Goal: Task Accomplishment & Management: Complete application form

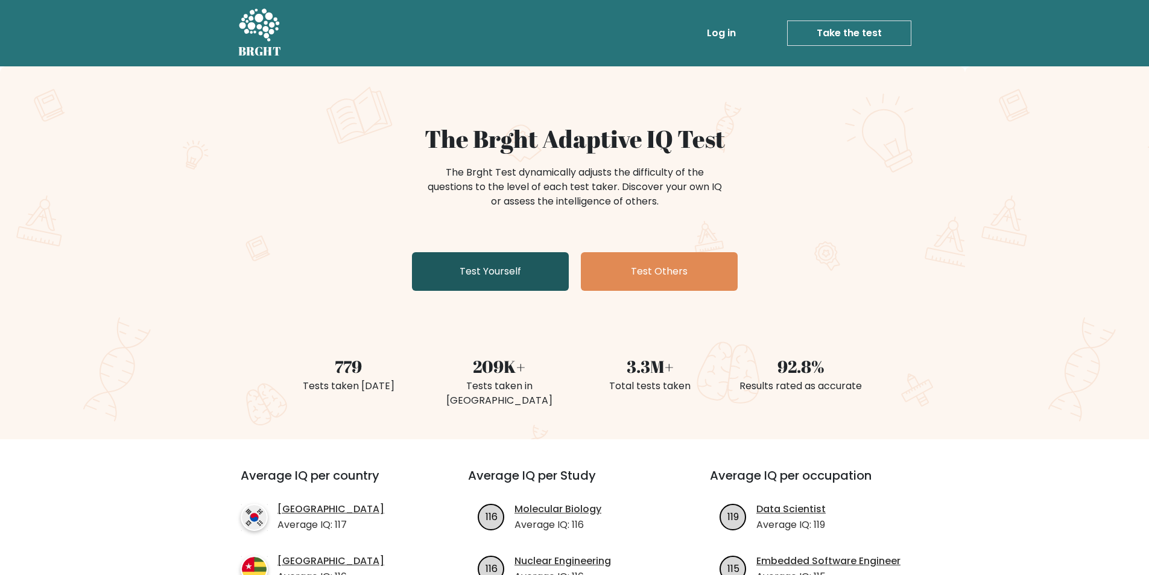
click at [482, 271] on link "Test Yourself" at bounding box center [490, 271] width 157 height 39
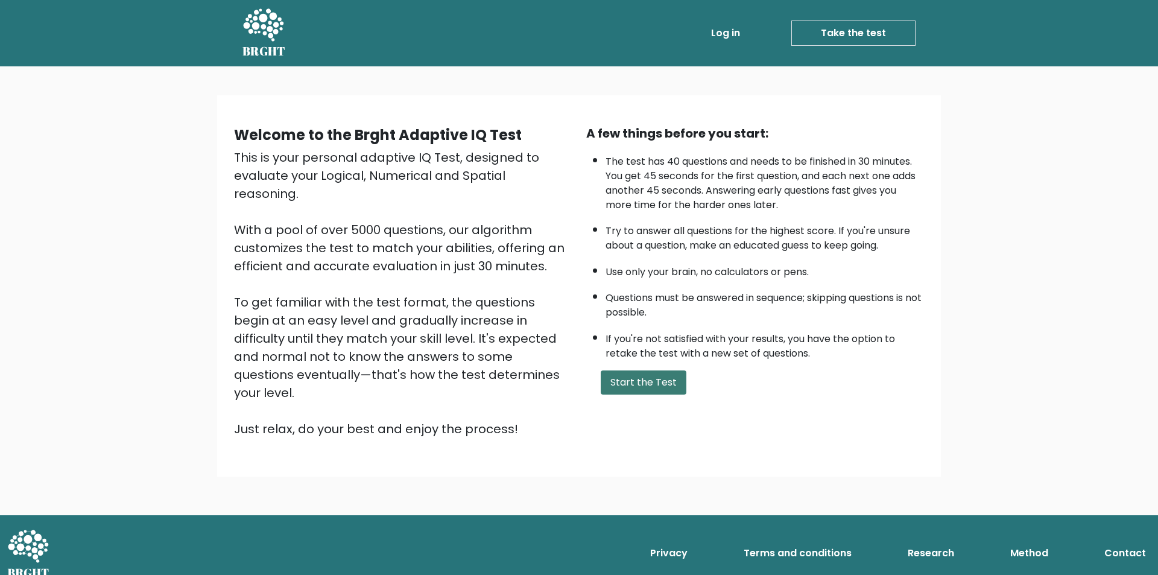
click at [644, 380] on button "Start the Test" at bounding box center [644, 382] width 86 height 24
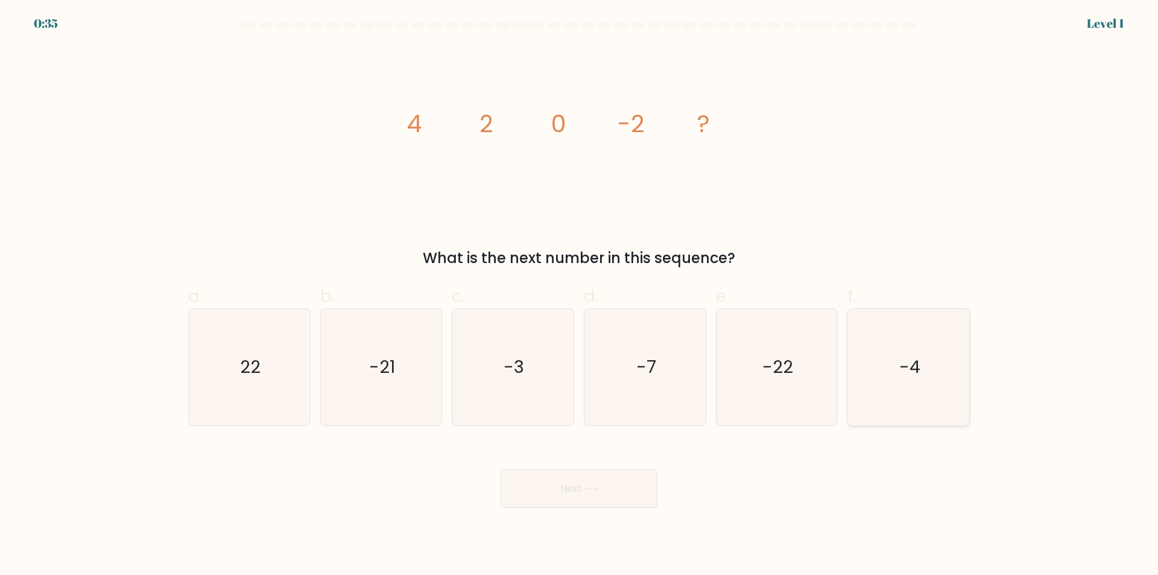
click at [913, 387] on icon "-4" at bounding box center [908, 367] width 116 height 116
click at [580, 296] on input "f. -4" at bounding box center [579, 292] width 1 height 8
radio input "true"
click at [603, 477] on button "Next" at bounding box center [579, 488] width 157 height 39
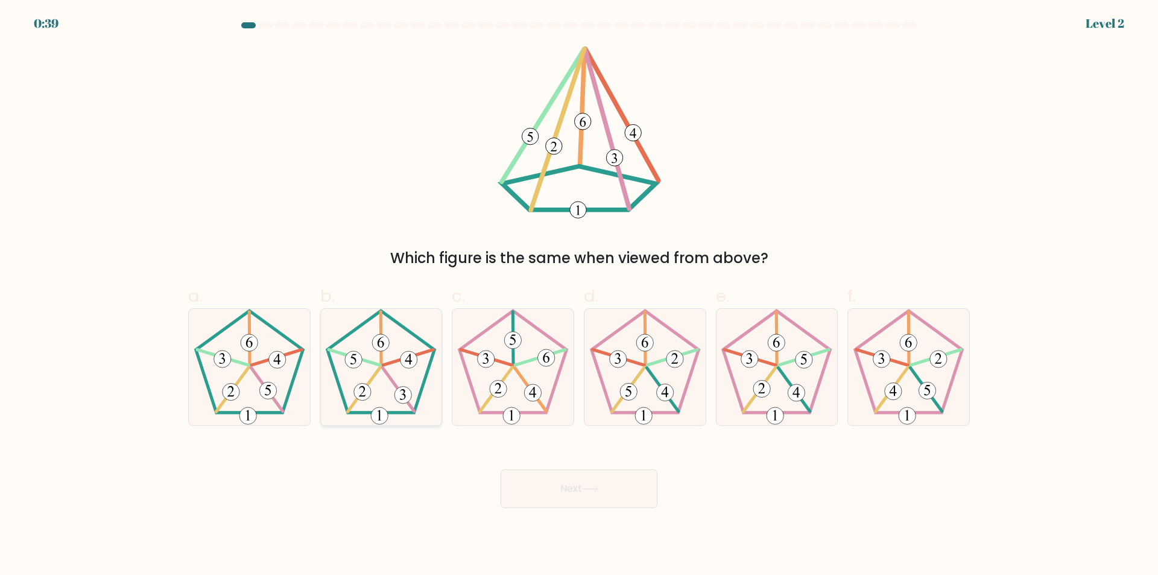
click at [408, 369] on icon at bounding box center [381, 367] width 116 height 116
click at [579, 296] on input "b." at bounding box center [579, 292] width 1 height 8
radio input "true"
click at [589, 490] on icon at bounding box center [590, 489] width 16 height 7
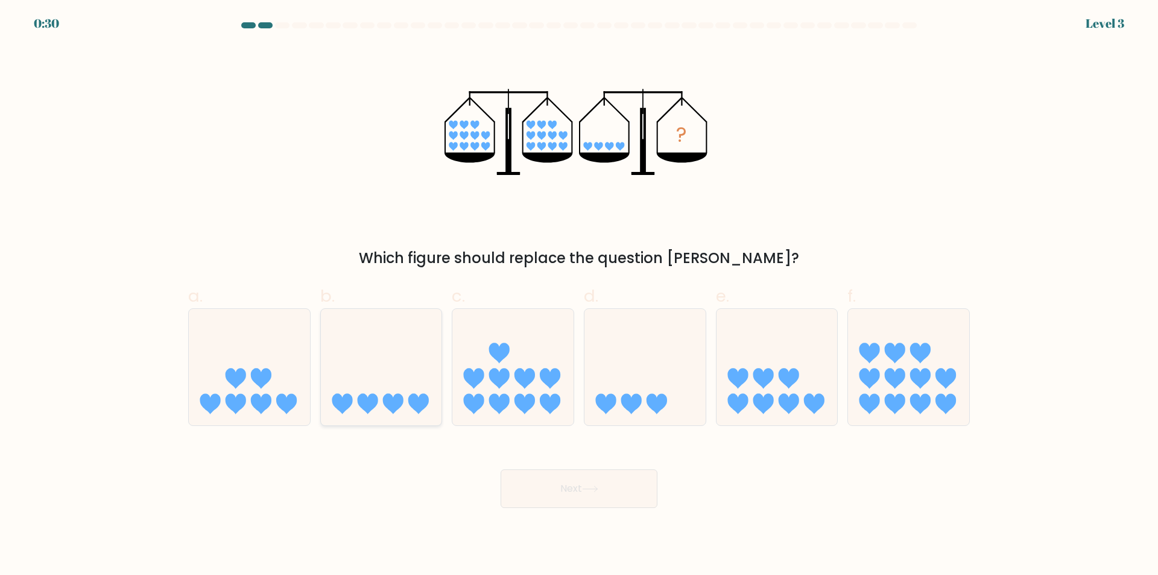
click at [385, 382] on icon at bounding box center [381, 367] width 121 height 100
click at [579, 296] on input "b." at bounding box center [579, 292] width 1 height 8
radio input "true"
click at [567, 487] on button "Next" at bounding box center [579, 488] width 157 height 39
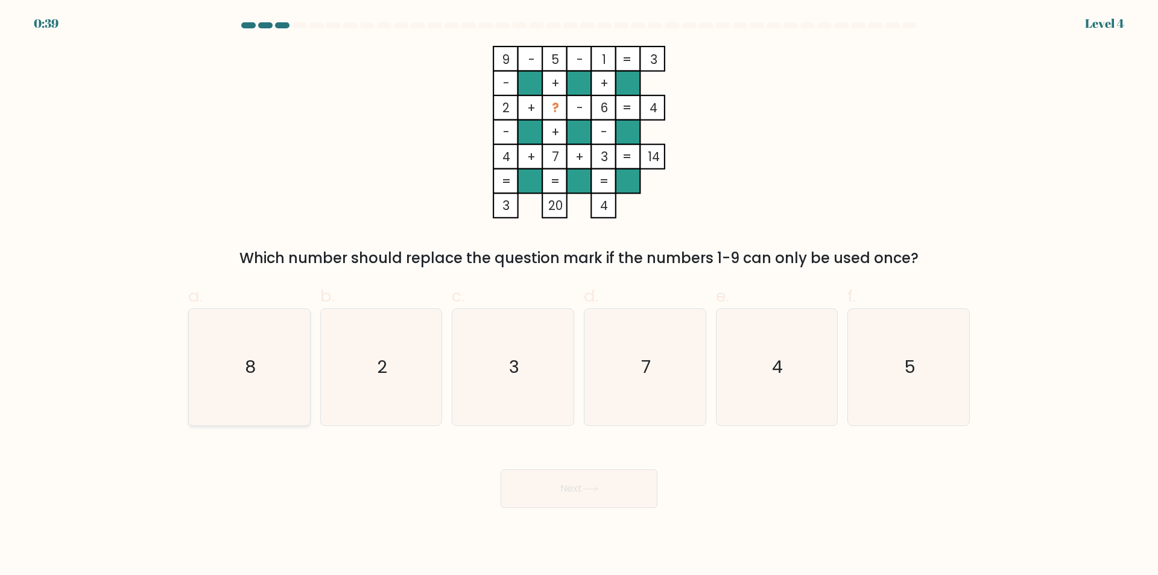
click at [242, 379] on icon "8" at bounding box center [249, 367] width 116 height 116
click at [579, 296] on input "a. 8" at bounding box center [579, 292] width 1 height 8
radio input "true"
click at [564, 495] on button "Next" at bounding box center [579, 488] width 157 height 39
click at [573, 494] on button "Next" at bounding box center [579, 488] width 157 height 39
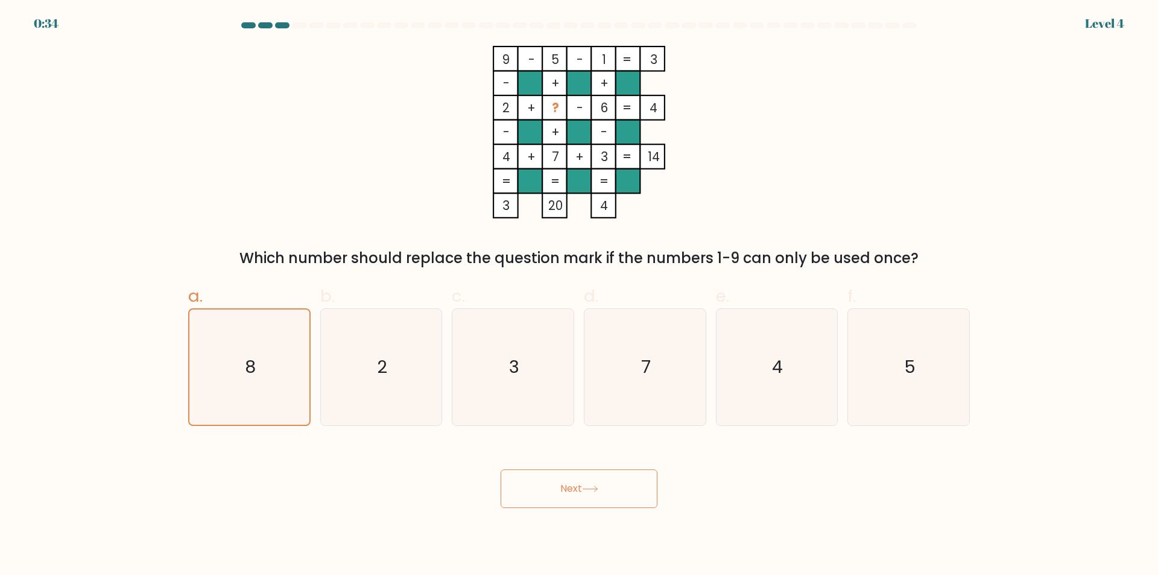
click at [587, 486] on icon at bounding box center [590, 489] width 16 height 7
click at [352, 373] on icon "2" at bounding box center [381, 367] width 116 height 116
click at [579, 296] on input "b. 2" at bounding box center [579, 292] width 1 height 8
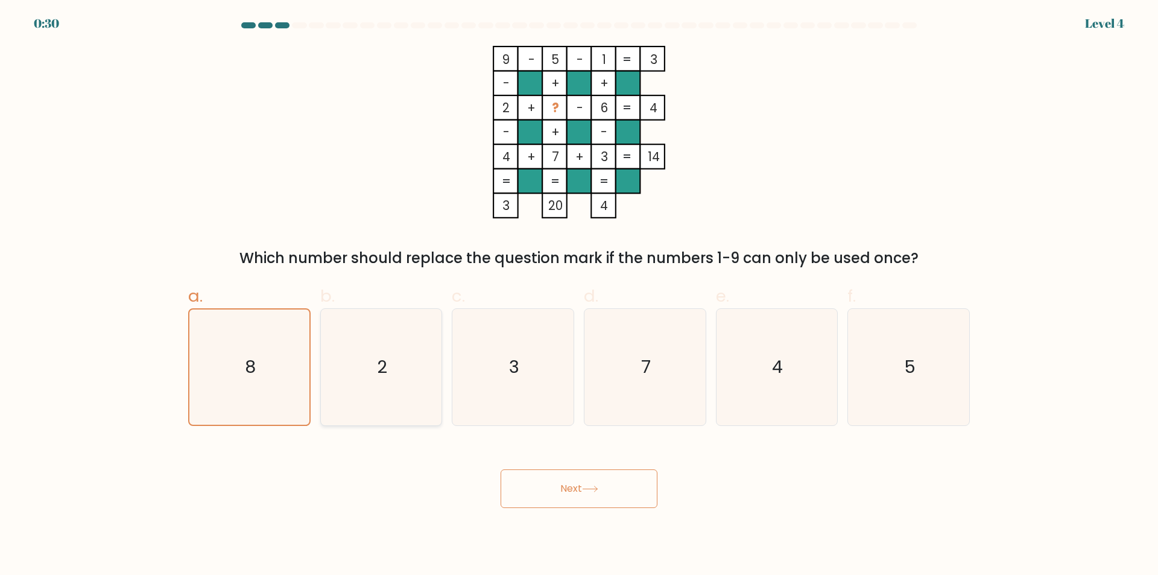
radio input "true"
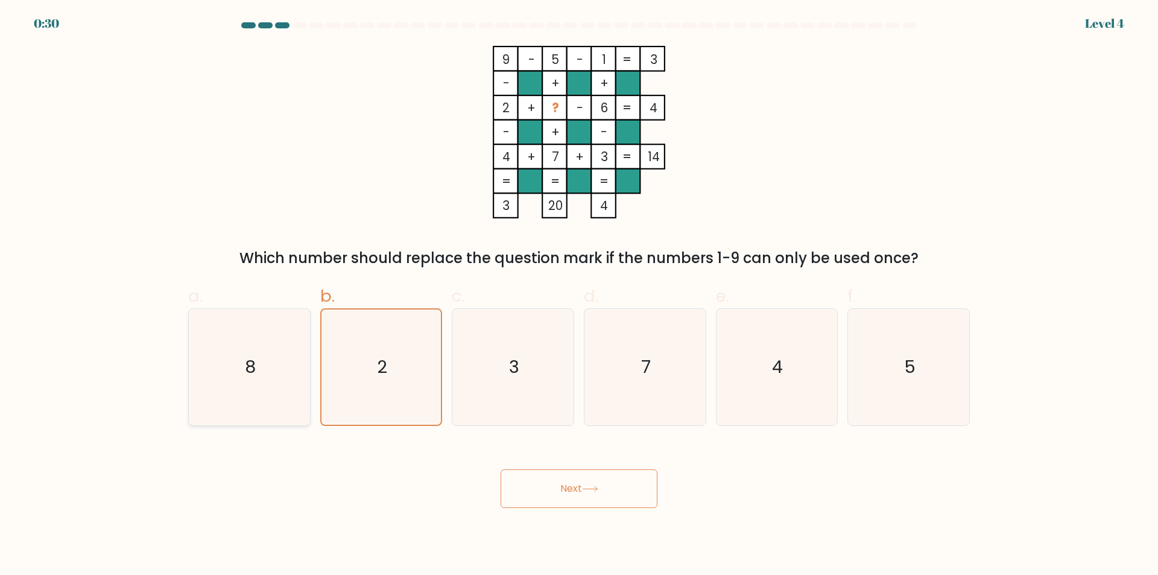
click at [283, 375] on icon "8" at bounding box center [249, 367] width 116 height 116
click at [579, 296] on input "a. 8" at bounding box center [579, 292] width 1 height 8
radio input "true"
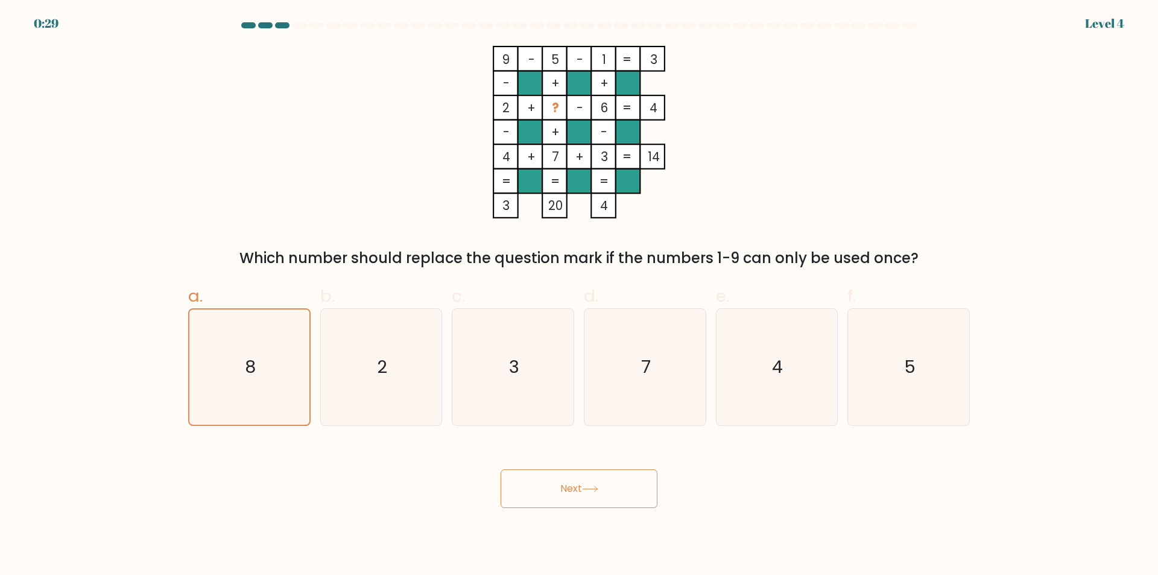
click at [587, 504] on button "Next" at bounding box center [579, 488] width 157 height 39
click at [563, 488] on button "Next" at bounding box center [579, 488] width 157 height 39
click at [594, 486] on icon at bounding box center [590, 489] width 16 height 7
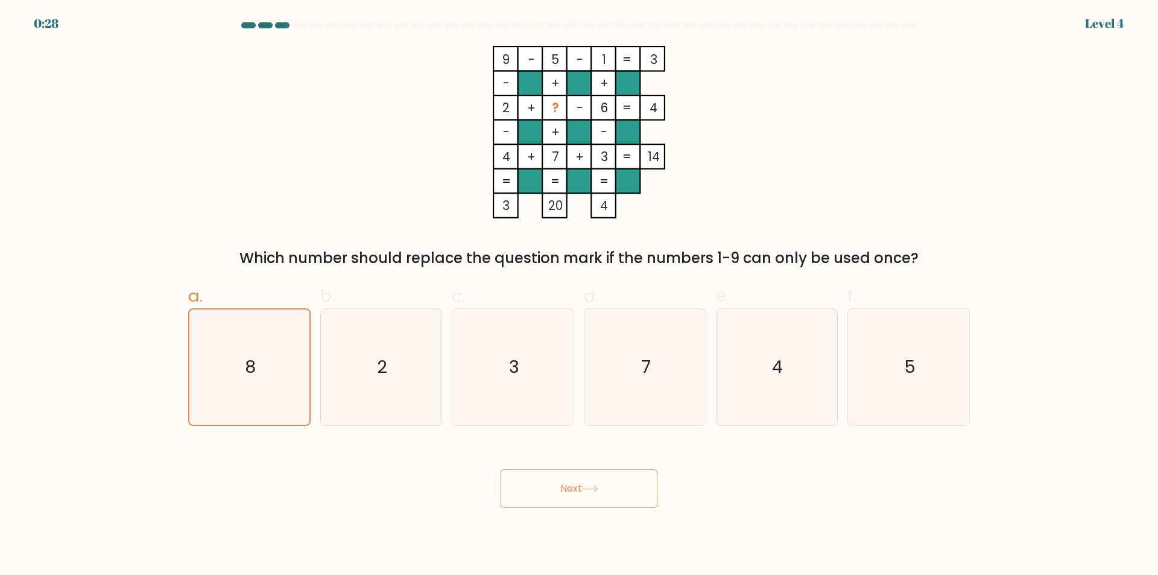
click at [594, 486] on icon at bounding box center [590, 489] width 16 height 7
click at [586, 490] on icon at bounding box center [590, 489] width 16 height 7
click at [578, 482] on button "Next" at bounding box center [579, 488] width 157 height 39
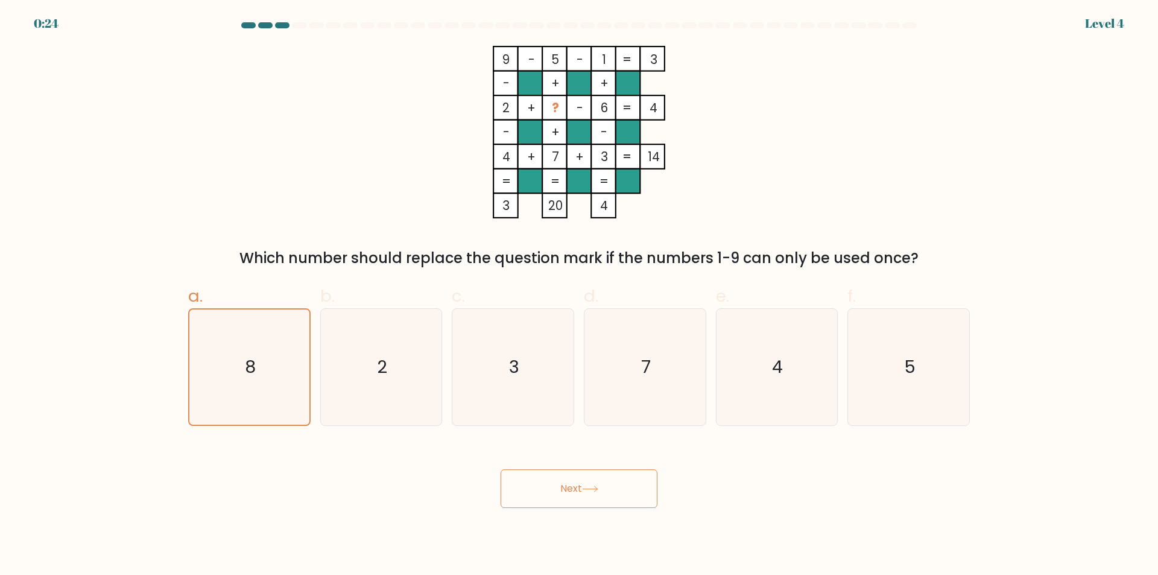
click at [578, 482] on button "Next" at bounding box center [579, 488] width 157 height 39
click at [562, 467] on div "Next" at bounding box center [579, 474] width 796 height 68
click at [599, 485] on button "Next" at bounding box center [579, 488] width 157 height 39
click at [592, 482] on button "Next" at bounding box center [579, 488] width 157 height 39
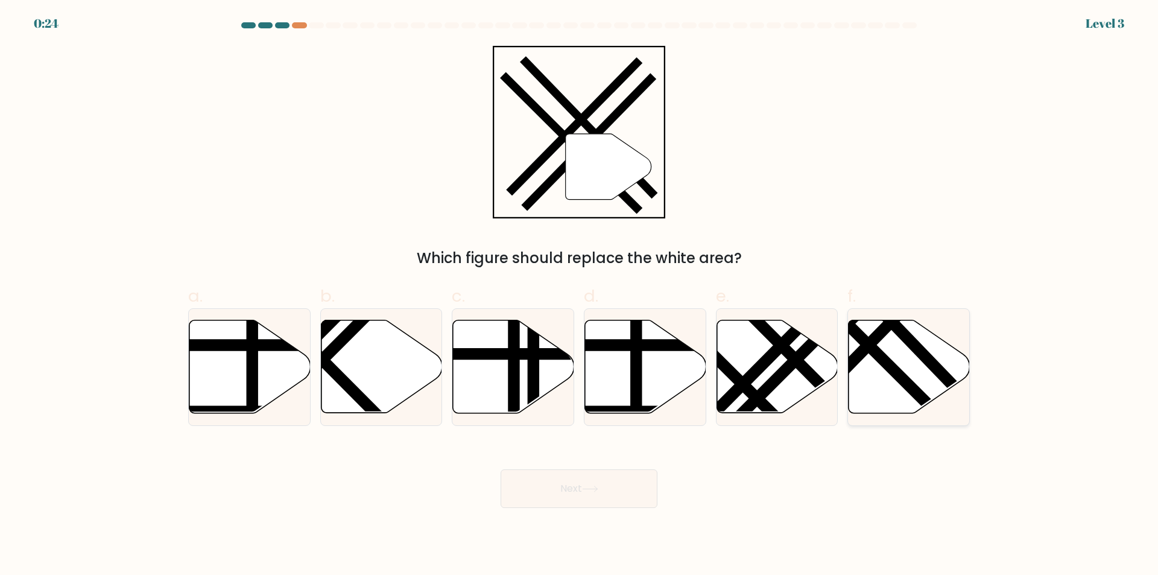
click at [913, 359] on icon at bounding box center [909, 366] width 121 height 93
click at [580, 296] on input "f." at bounding box center [579, 292] width 1 height 8
radio input "true"
drag, startPoint x: 580, startPoint y: 481, endPoint x: 580, endPoint y: 490, distance: 9.0
click at [580, 490] on button "Next" at bounding box center [579, 488] width 157 height 39
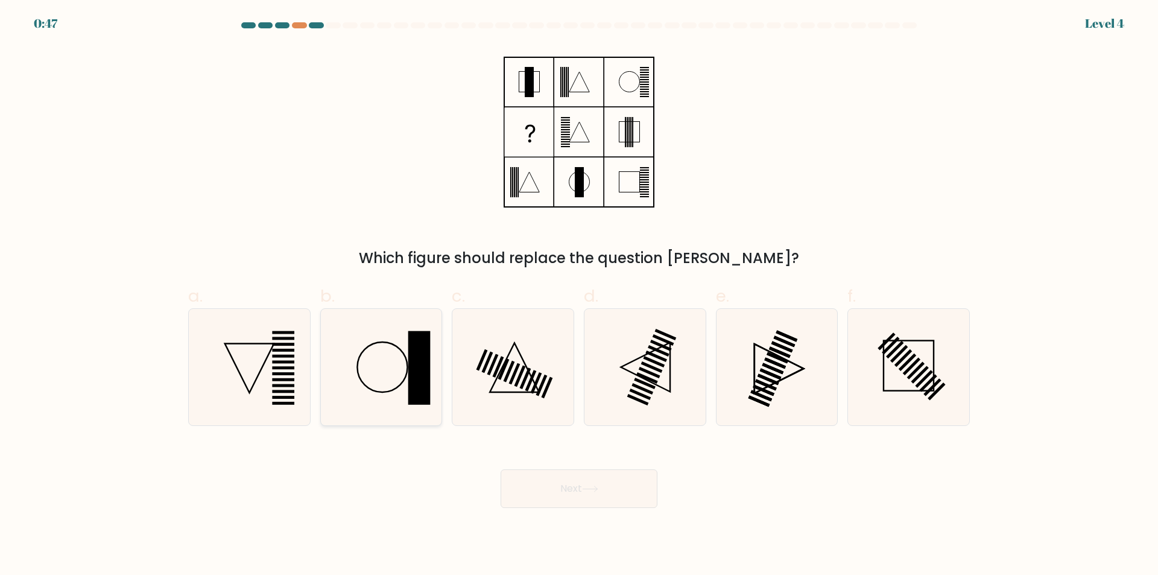
click at [386, 369] on icon at bounding box center [381, 367] width 116 height 116
click at [579, 296] on input "b." at bounding box center [579, 292] width 1 height 8
radio input "true"
click at [605, 498] on button "Next" at bounding box center [579, 488] width 157 height 39
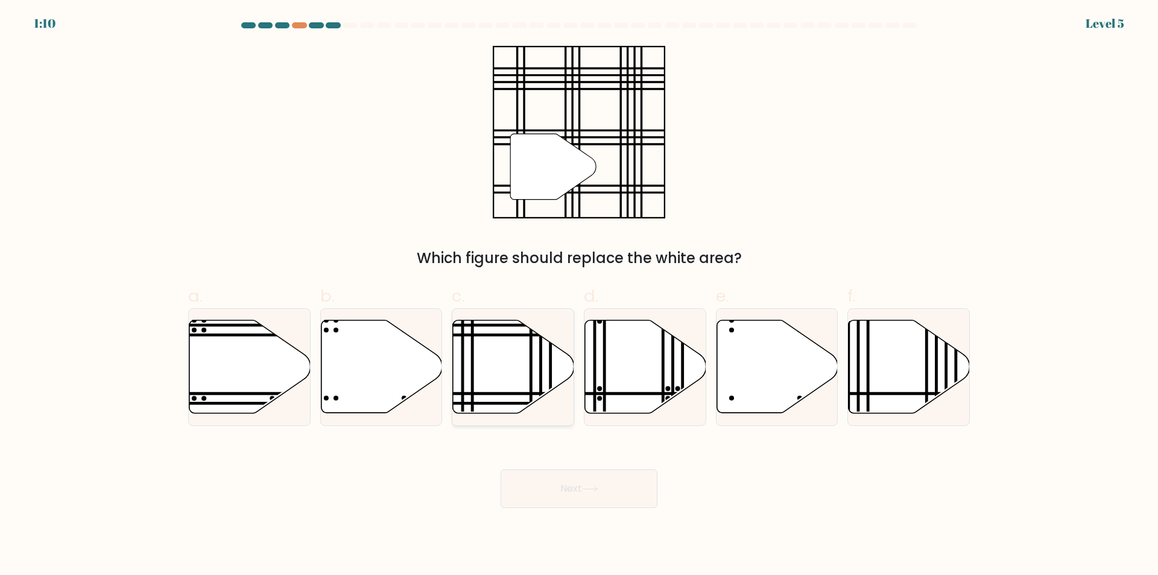
click at [488, 396] on icon at bounding box center [513, 366] width 121 height 93
click at [579, 296] on input "c." at bounding box center [579, 292] width 1 height 8
radio input "true"
click at [572, 494] on button "Next" at bounding box center [579, 488] width 157 height 39
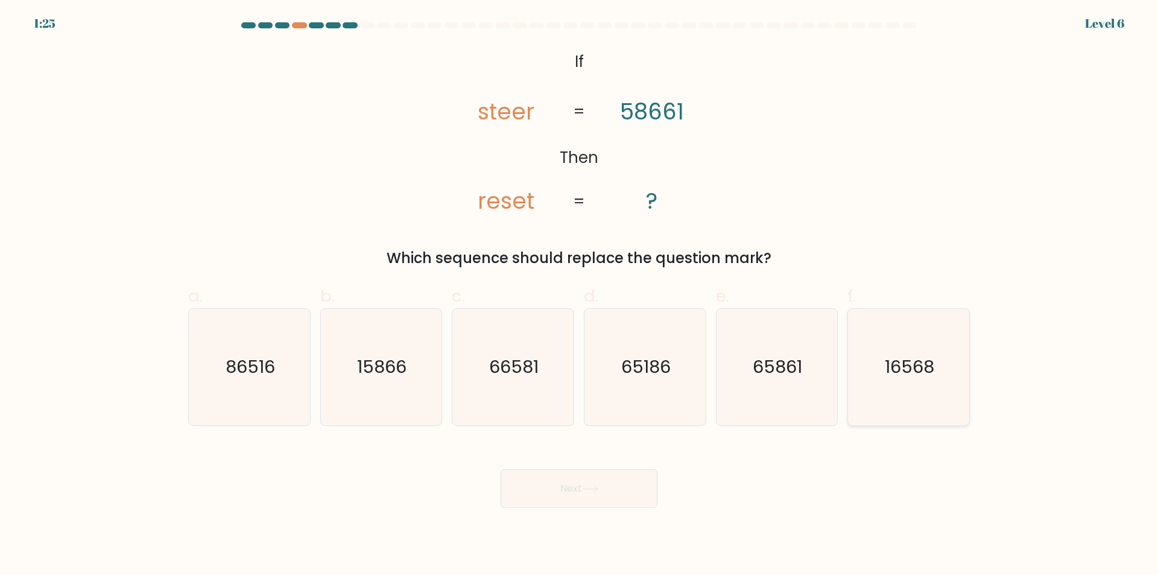
click at [913, 371] on text "16568" at bounding box center [909, 367] width 49 height 24
click at [580, 296] on input "f. 16568" at bounding box center [579, 292] width 1 height 8
radio input "true"
click at [611, 491] on button "Next" at bounding box center [579, 488] width 157 height 39
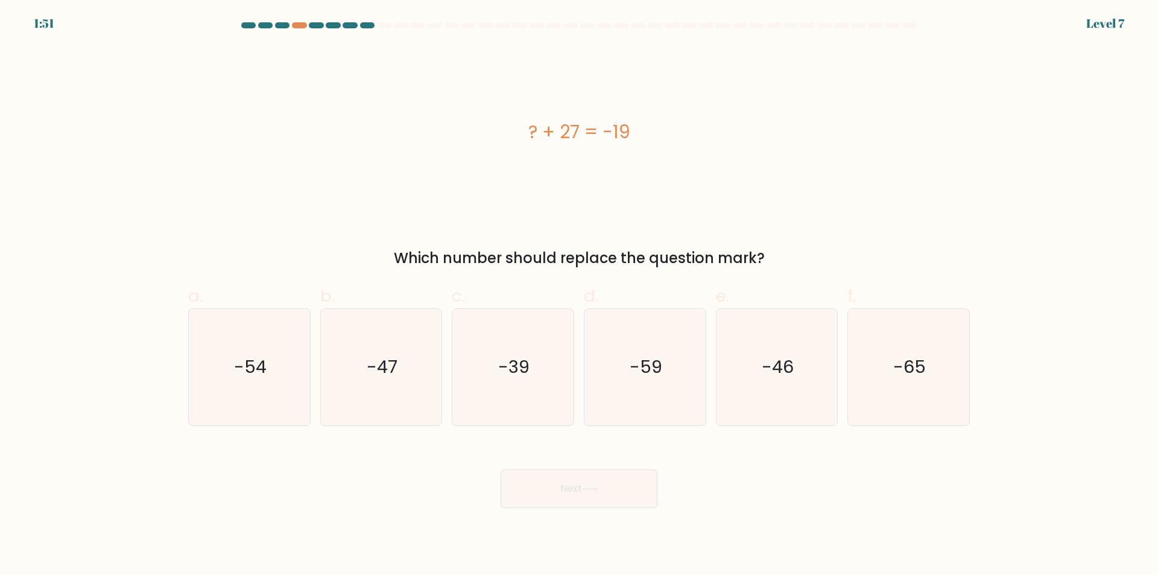
drag, startPoint x: 501, startPoint y: 116, endPoint x: 648, endPoint y: 137, distance: 149.3
click at [648, 137] on div "? + 27 = -19" at bounding box center [579, 132] width 782 height 172
copy div "? + 27 = -19"
click at [763, 400] on icon "-46" at bounding box center [776, 367] width 116 height 116
click at [580, 296] on input "e. -46" at bounding box center [579, 292] width 1 height 8
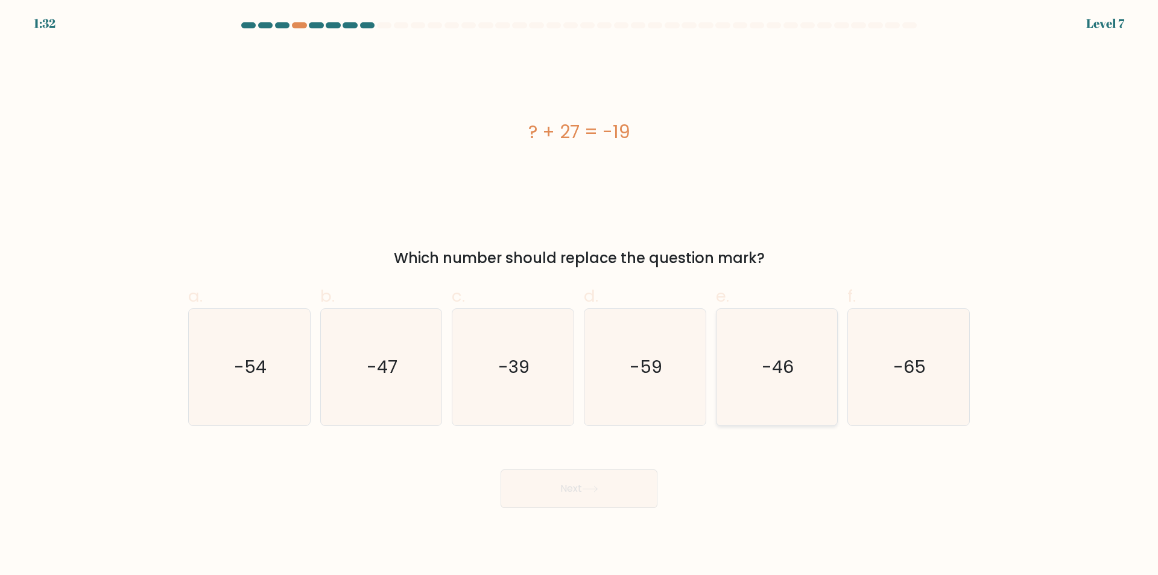
radio input "true"
click at [587, 488] on icon at bounding box center [590, 489] width 16 height 7
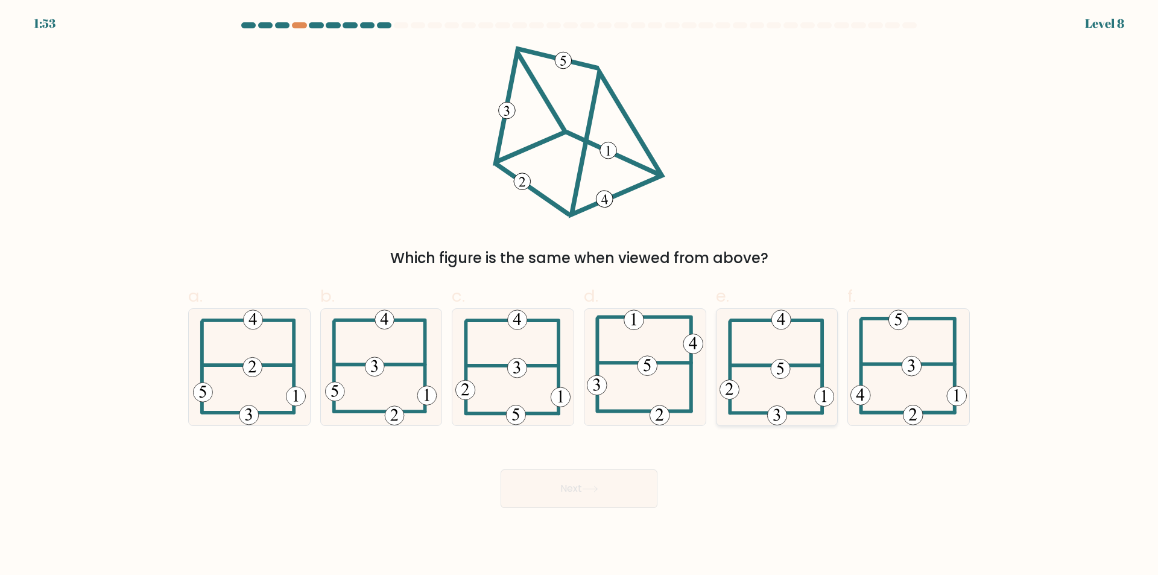
click at [808, 376] on icon at bounding box center [777, 367] width 115 height 116
click at [580, 296] on input "e." at bounding box center [579, 292] width 1 height 8
radio input "true"
click at [593, 495] on button "Next" at bounding box center [579, 488] width 157 height 39
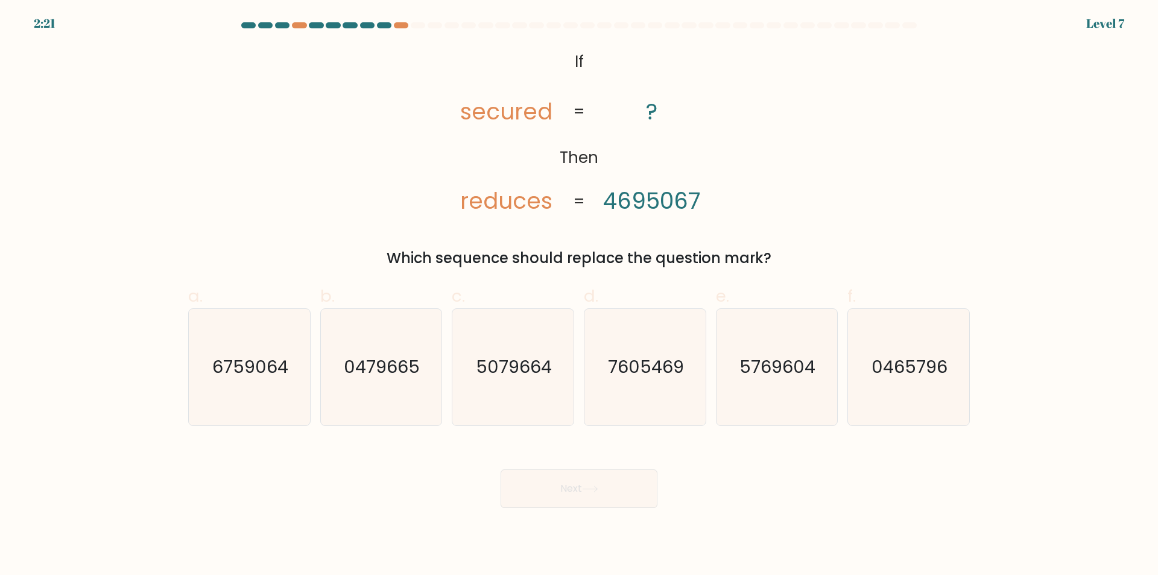
drag, startPoint x: 426, startPoint y: 56, endPoint x: 774, endPoint y: 248, distance: 397.3
click at [774, 248] on div "@import url('[URL][DOMAIN_NAME]); If Then secured reduces ? 4695067 = = Which s…" at bounding box center [579, 157] width 796 height 223
copy div "secured reduces ? 4695067 = = Which sequence should replace the question mark?"
click at [834, 125] on div "@import url('[URL][DOMAIN_NAME]); If Then secured reduces ? 4695067 = = Which s…" at bounding box center [579, 157] width 796 height 223
click at [268, 374] on text "6759064" at bounding box center [250, 367] width 76 height 24
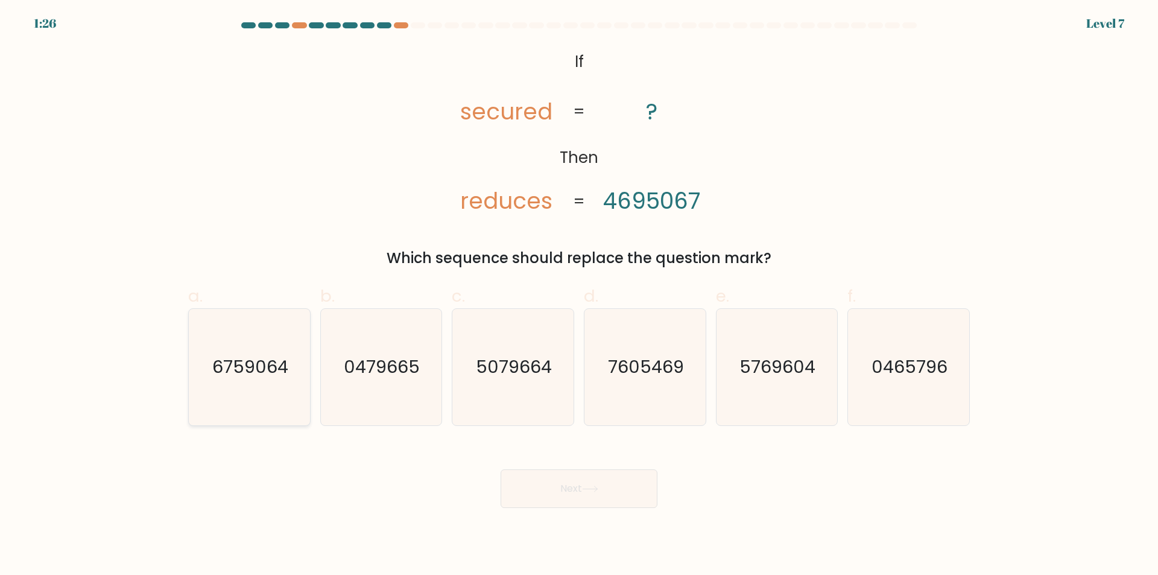
click at [579, 296] on input "a. 6759064" at bounding box center [579, 292] width 1 height 8
radio input "true"
click at [559, 489] on button "Next" at bounding box center [579, 488] width 157 height 39
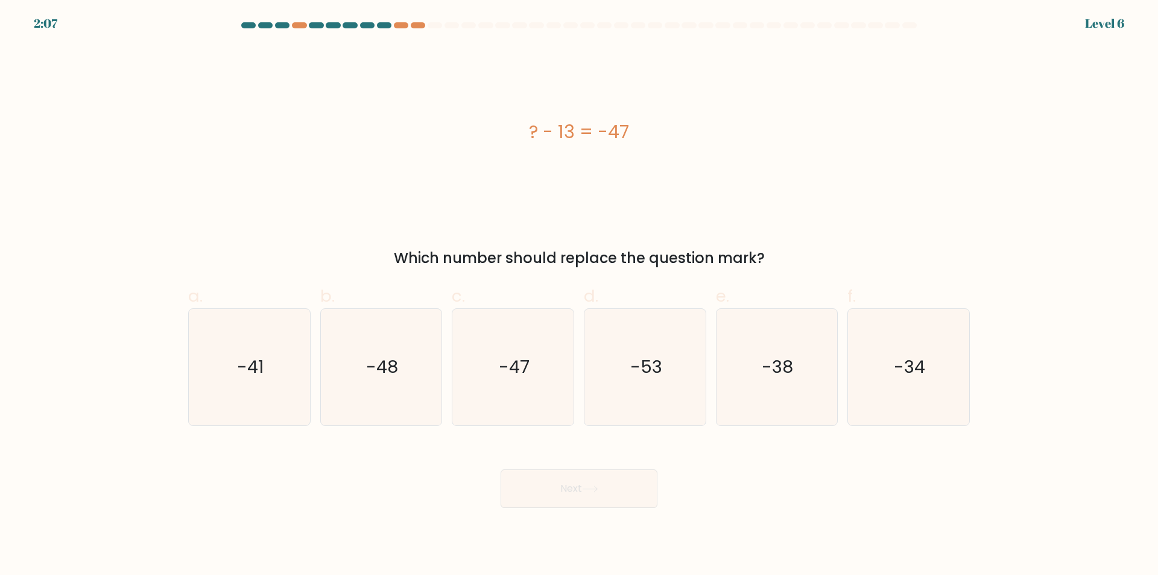
drag, startPoint x: 519, startPoint y: 124, endPoint x: 665, endPoint y: 150, distance: 148.3
click at [665, 150] on div "? - 13 = -47" at bounding box center [579, 132] width 782 height 172
copy div "? - 13 = -47"
click at [899, 376] on text "-34" at bounding box center [909, 367] width 31 height 24
click at [580, 296] on input "f. -34" at bounding box center [579, 292] width 1 height 8
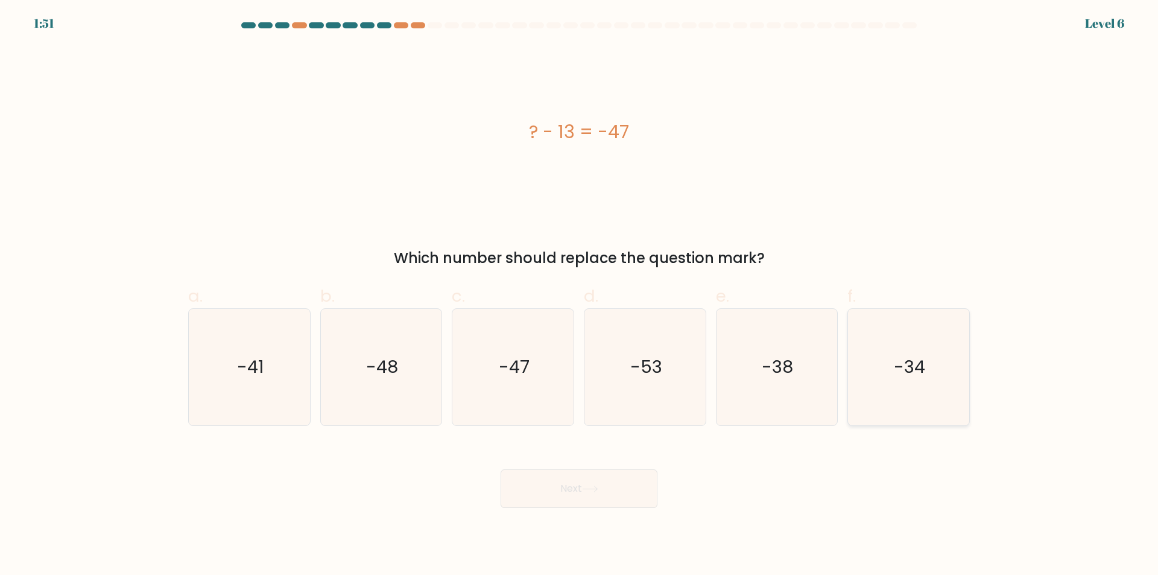
radio input "true"
click at [571, 473] on button "Next" at bounding box center [579, 488] width 157 height 39
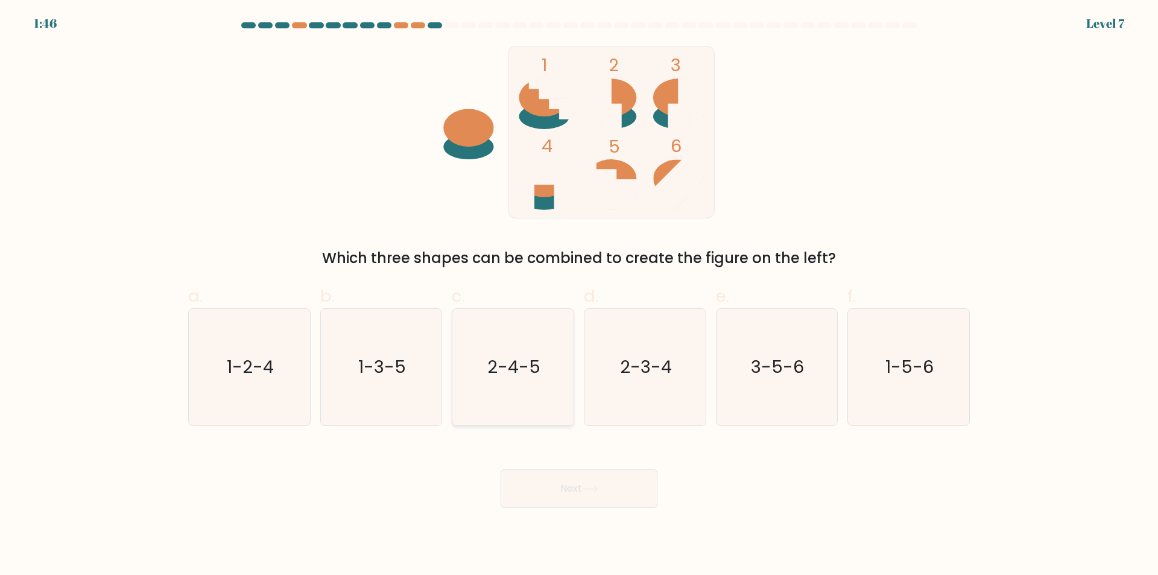
click at [530, 376] on text "2-4-5" at bounding box center [514, 367] width 53 height 24
click at [579, 296] on input "c. 2-4-5" at bounding box center [579, 292] width 1 height 8
radio input "true"
click at [635, 382] on icon "2-3-4" at bounding box center [645, 367] width 116 height 116
click at [580, 296] on input "d. 2-3-4" at bounding box center [579, 292] width 1 height 8
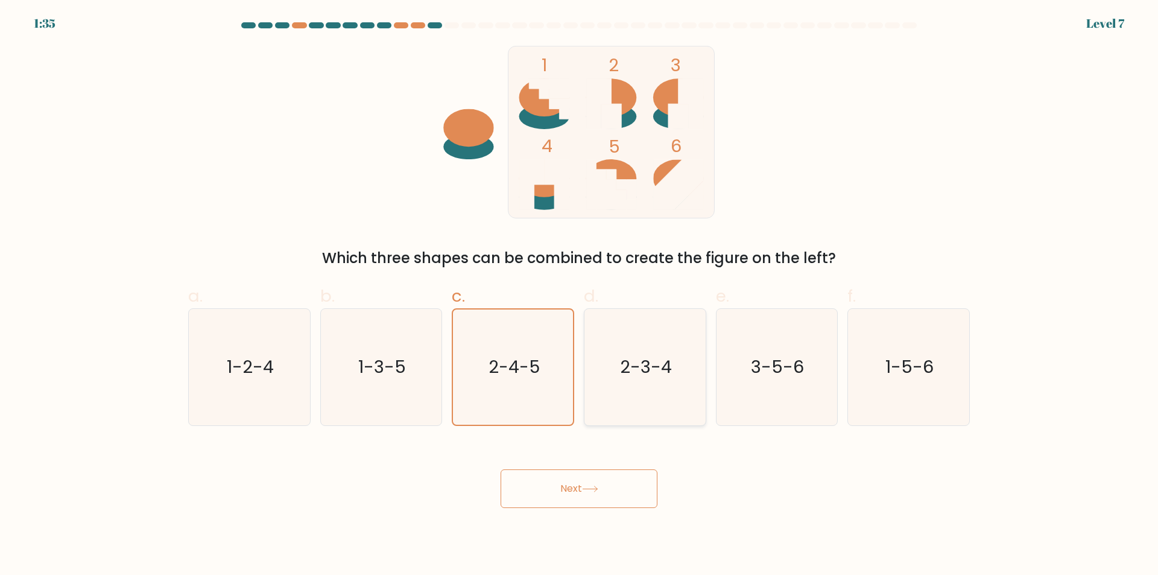
radio input "true"
click at [577, 474] on button "Next" at bounding box center [579, 488] width 157 height 39
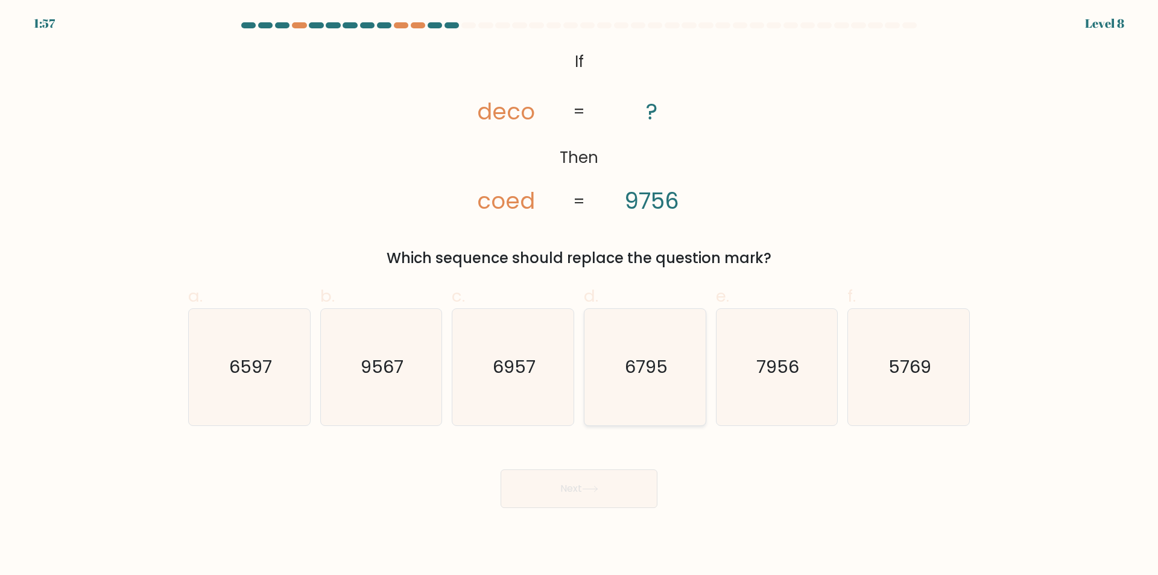
click at [628, 388] on icon "6795" at bounding box center [645, 367] width 116 height 116
click at [580, 296] on input "d. 6795" at bounding box center [579, 292] width 1 height 8
radio input "true"
click at [575, 489] on button "Next" at bounding box center [579, 488] width 157 height 39
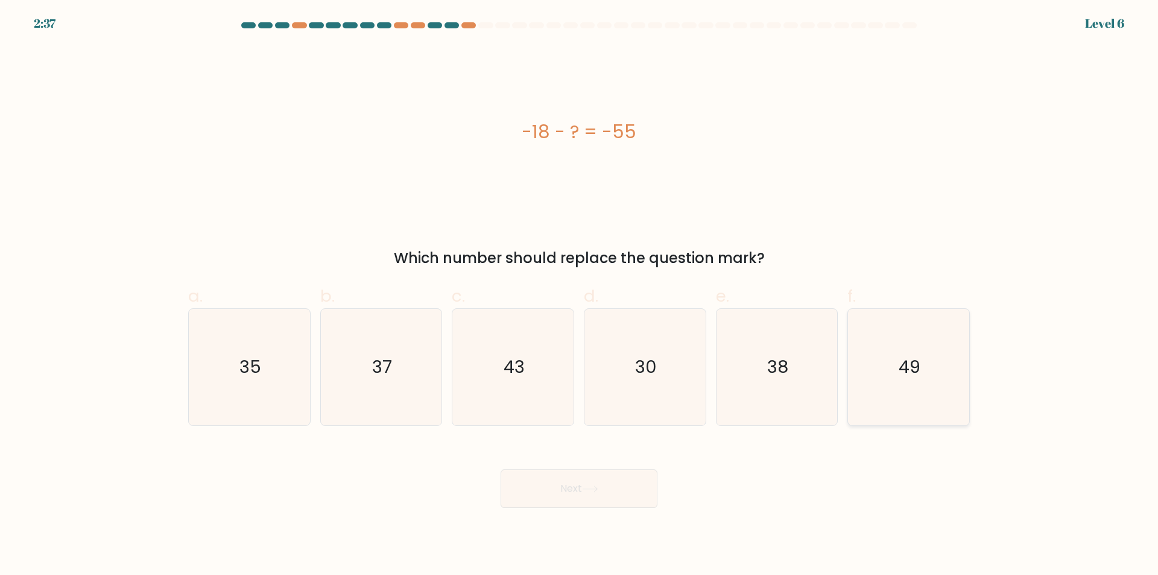
click at [914, 379] on icon "49" at bounding box center [908, 367] width 116 height 116
click at [580, 296] on input "f. 49" at bounding box center [579, 292] width 1 height 8
radio input "true"
drag, startPoint x: 580, startPoint y: 475, endPoint x: 640, endPoint y: 461, distance: 61.3
click at [581, 475] on button "Next" at bounding box center [579, 488] width 157 height 39
